Goal: Find specific page/section: Find specific page/section

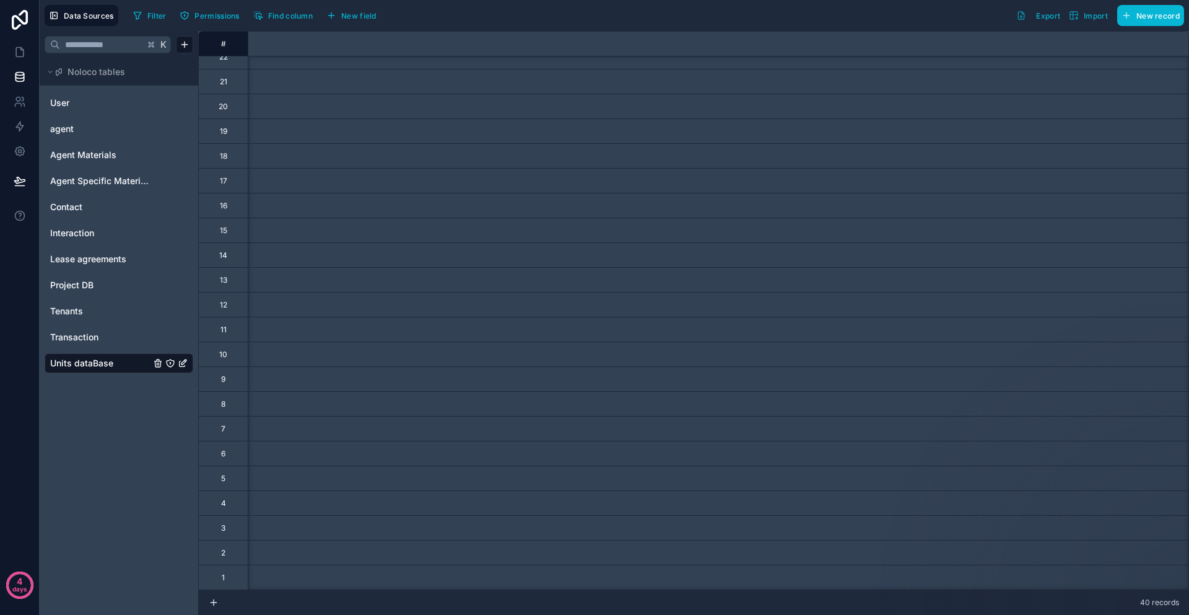
scroll to position [458, 1618]
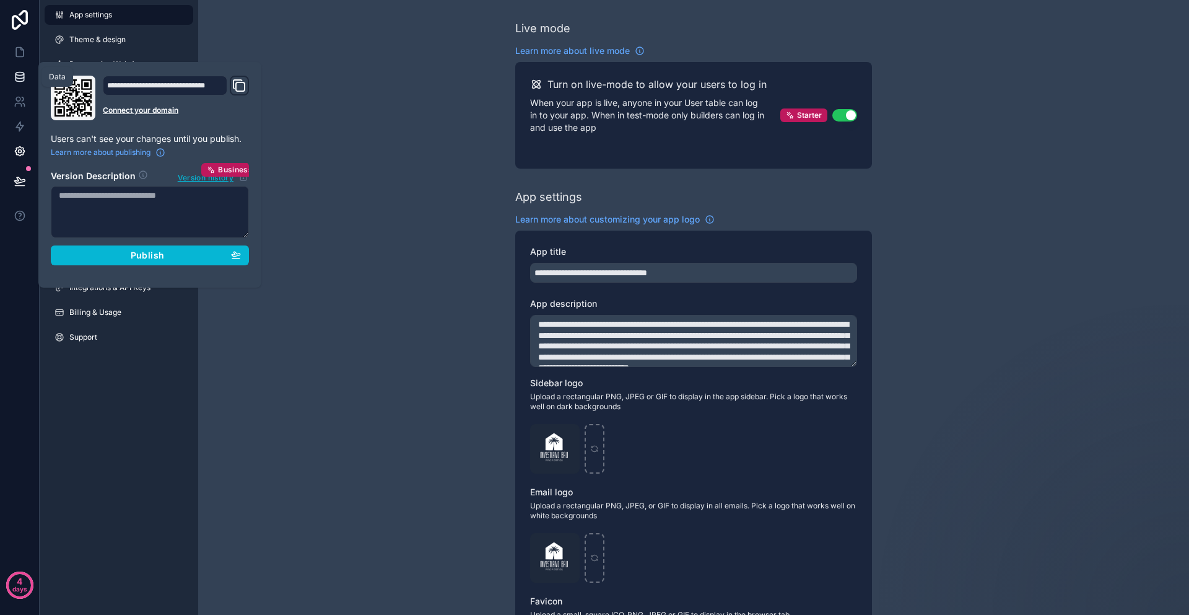
click at [17, 71] on icon at bounding box center [20, 77] width 12 height 12
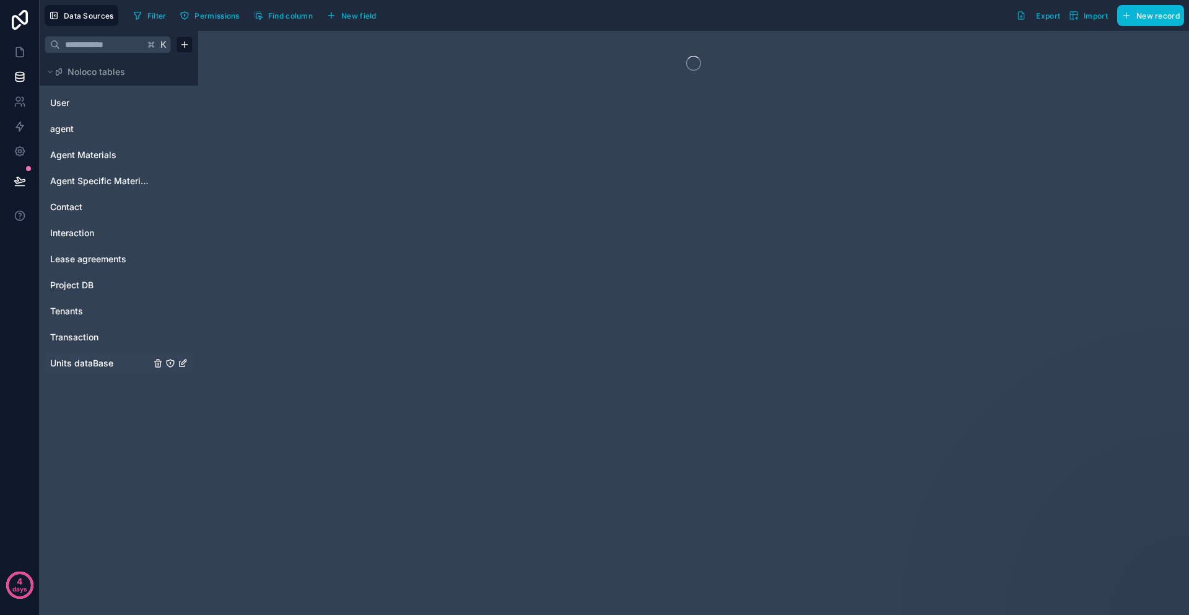
click at [76, 353] on div "Units dataBase" at bounding box center [119, 363] width 149 height 20
